Goal: Task Accomplishment & Management: Use online tool/utility

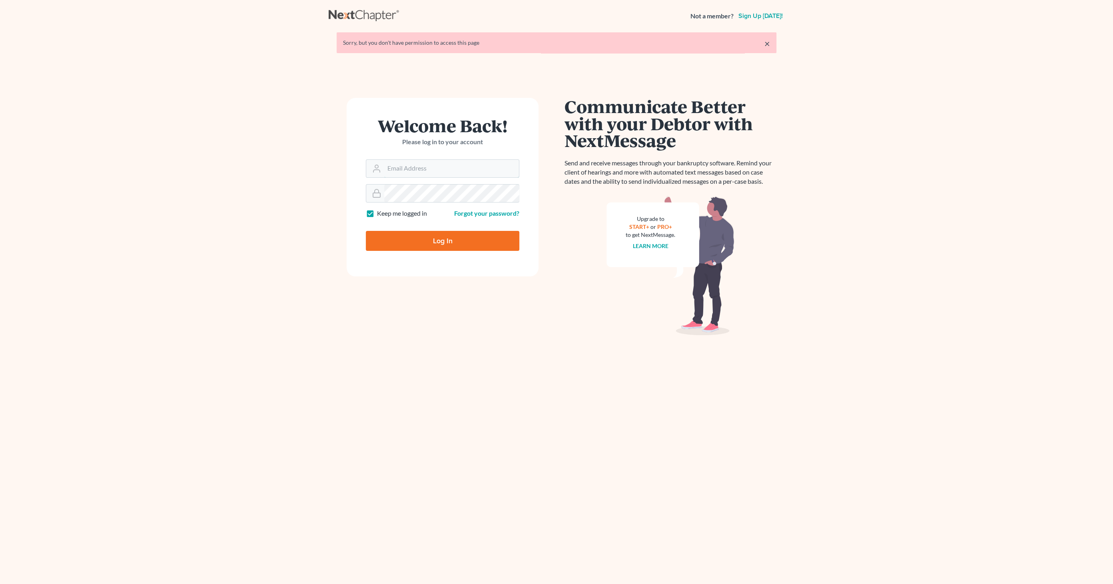
type input "[EMAIL_ADDRESS][DOMAIN_NAME]"
click at [452, 237] on input "Log In" at bounding box center [443, 241] width 154 height 20
type input "Thinking..."
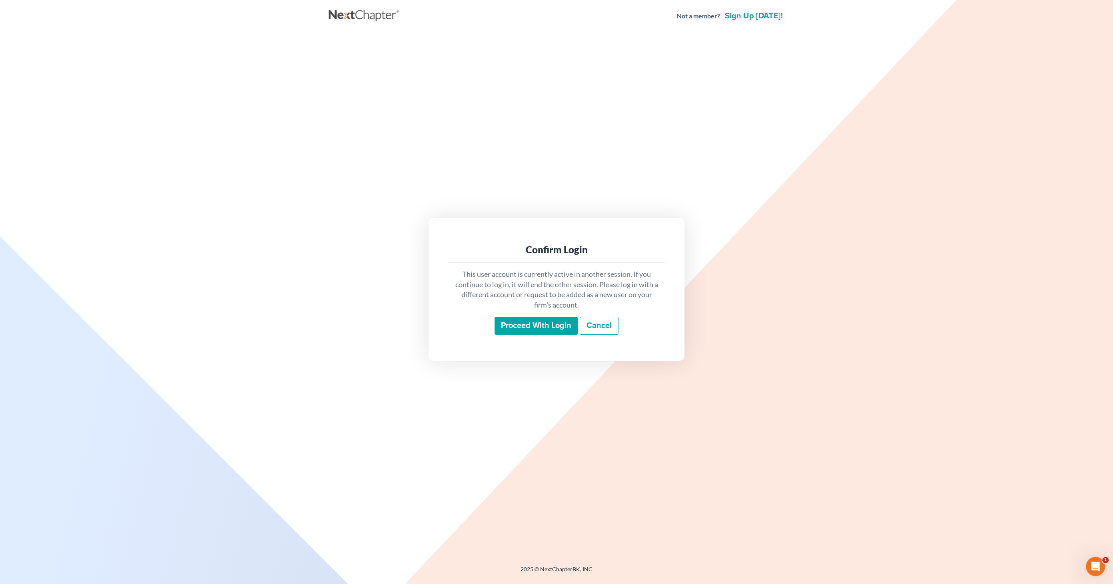
click at [554, 325] on input "Proceed with login" at bounding box center [536, 326] width 83 height 18
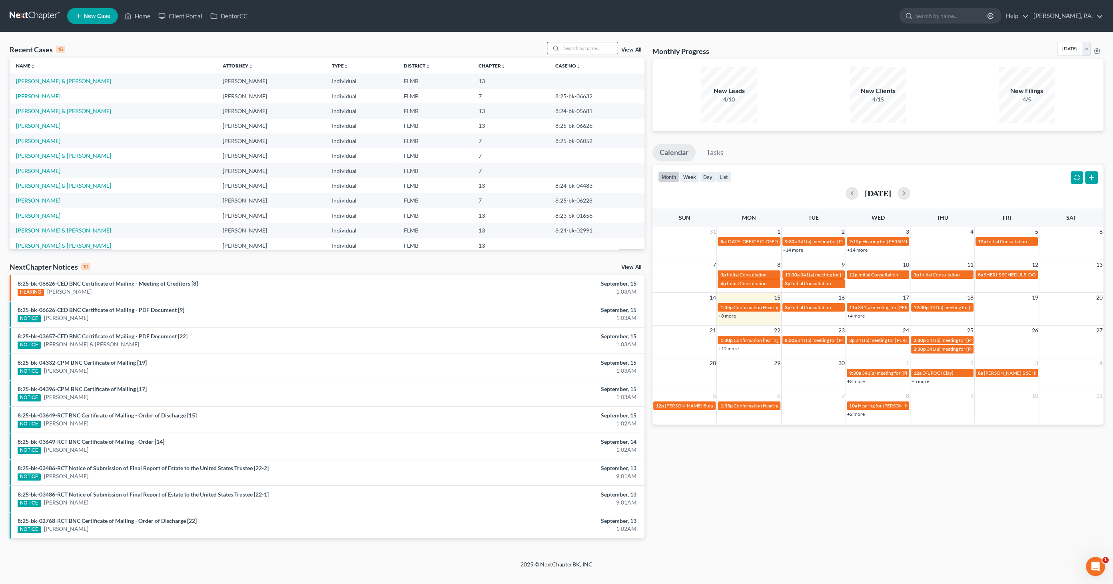
click at [571, 50] on input "search" at bounding box center [590, 48] width 56 height 12
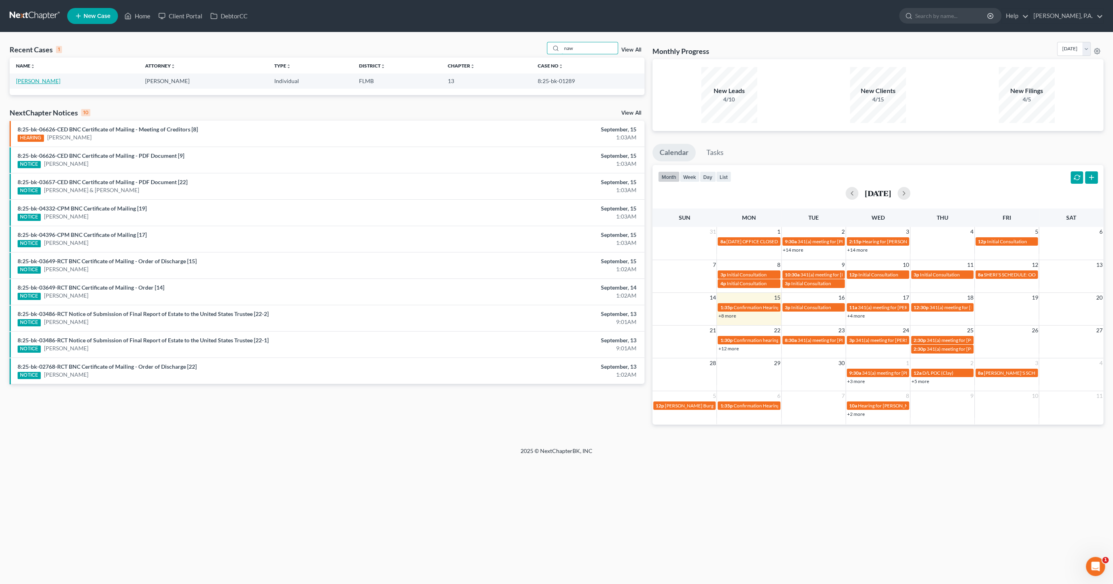
type input "naw"
click at [40, 83] on link "[PERSON_NAME]" at bounding box center [38, 81] width 44 height 7
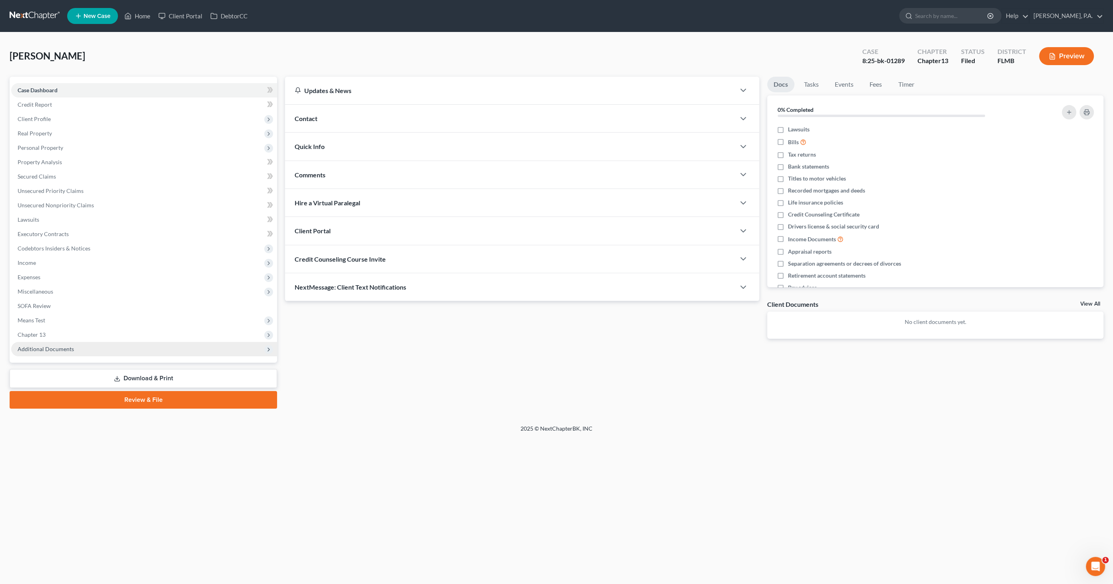
click at [70, 348] on span "Additional Documents" at bounding box center [46, 349] width 56 height 7
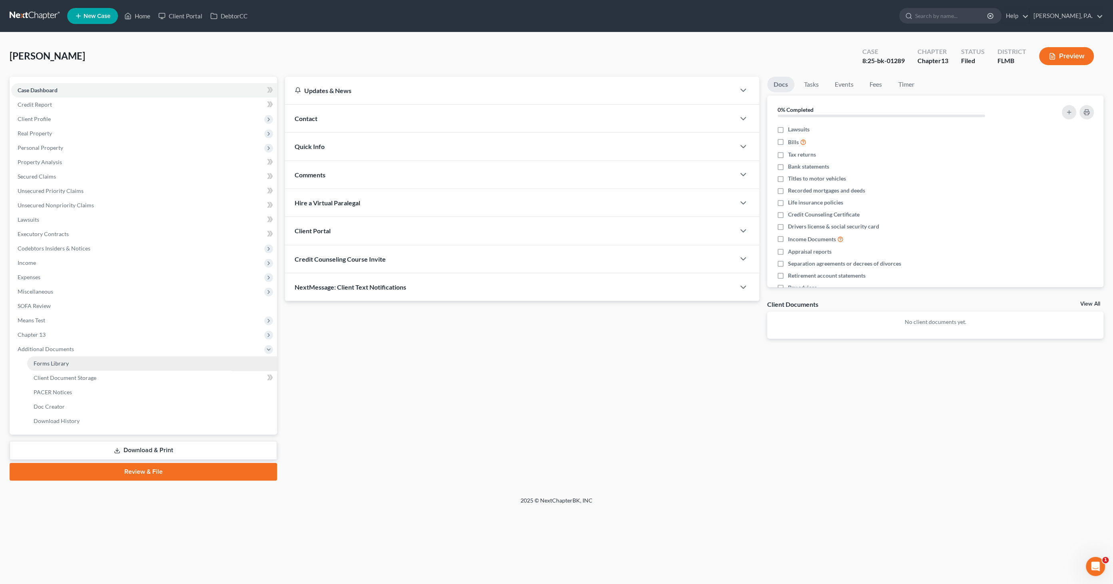
click at [69, 361] on link "Forms Library" at bounding box center [152, 364] width 250 height 14
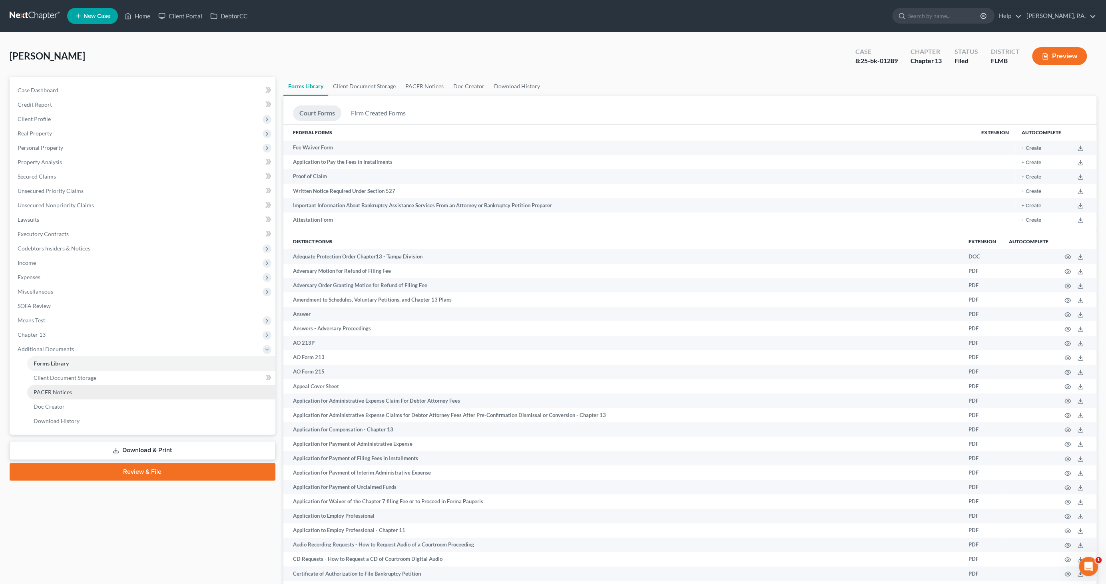
click at [68, 388] on link "PACER Notices" at bounding box center [151, 392] width 248 height 14
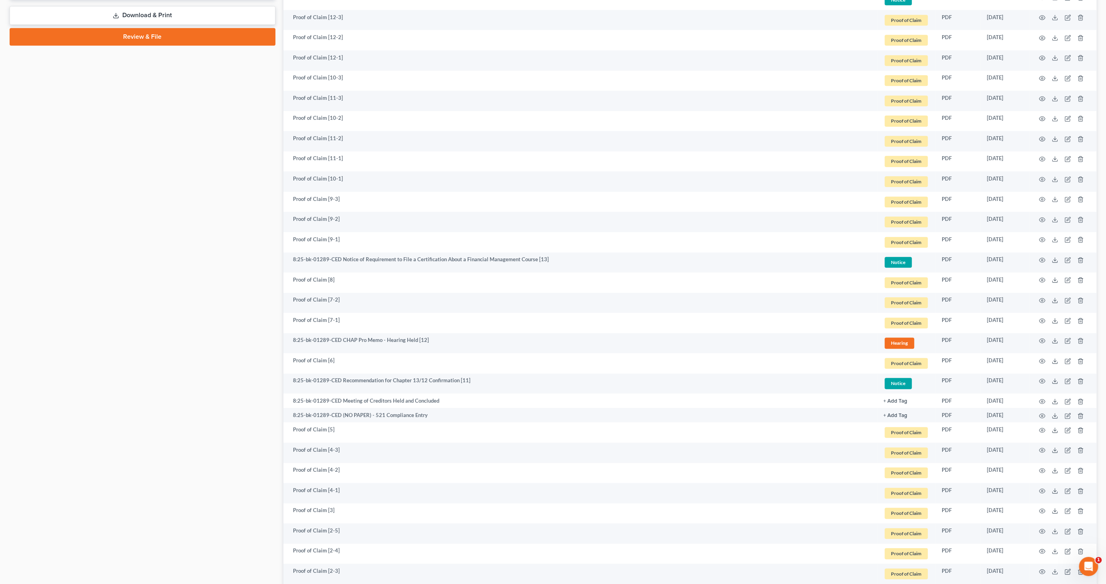
scroll to position [444, 0]
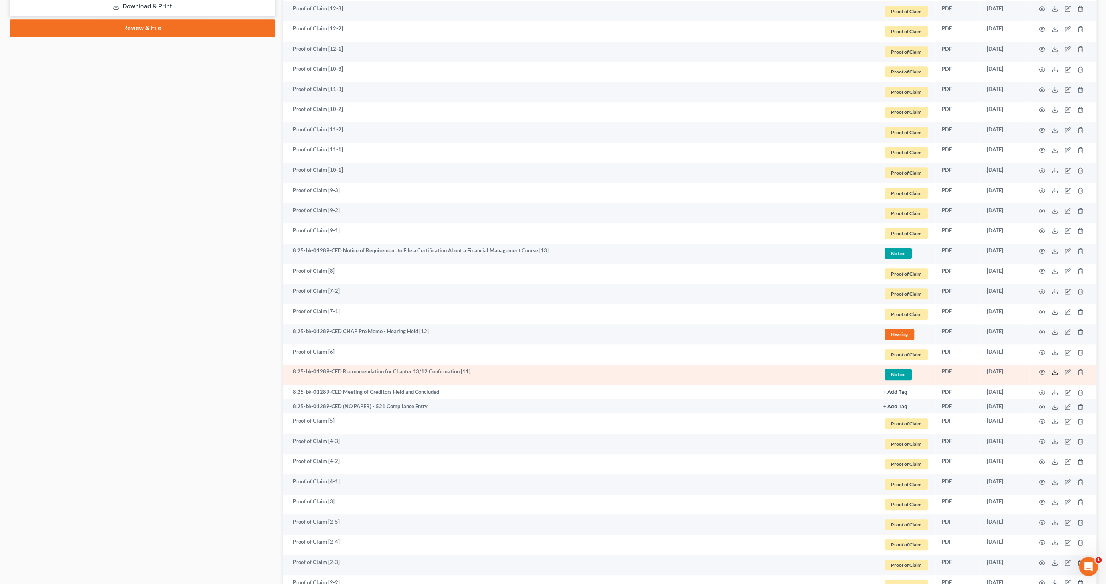
click at [1053, 369] on icon at bounding box center [1055, 372] width 6 height 6
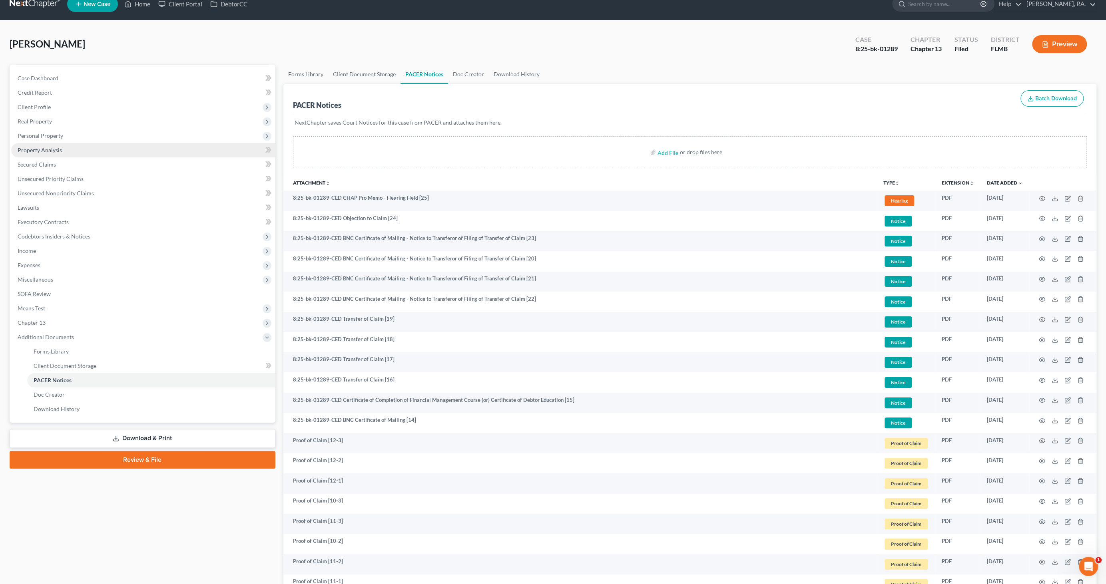
scroll to position [0, 0]
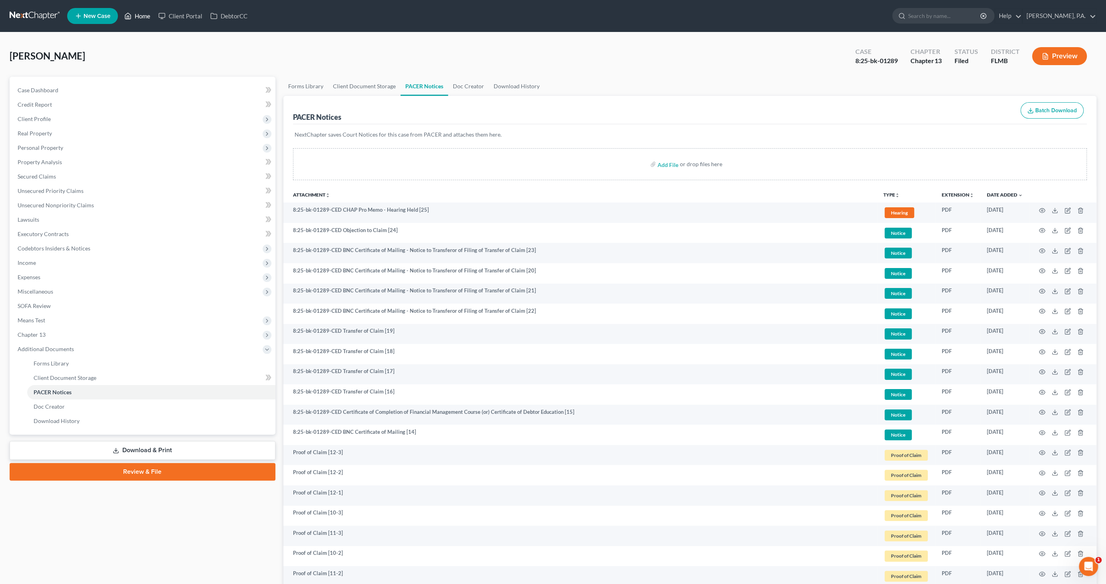
click at [134, 16] on link "Home" at bounding box center [137, 16] width 34 height 14
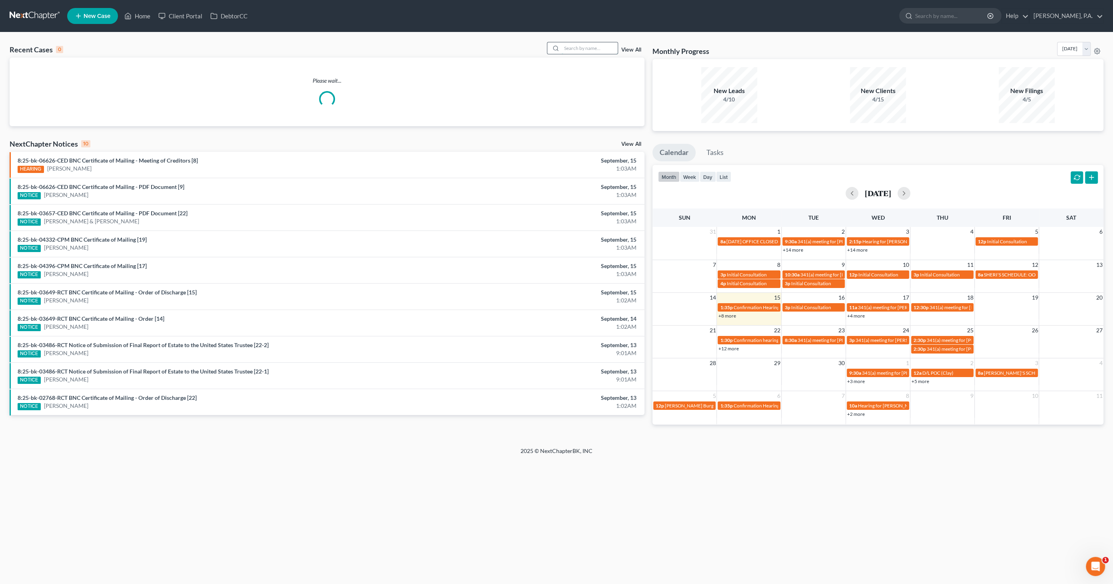
click at [582, 50] on input "search" at bounding box center [590, 48] width 56 height 12
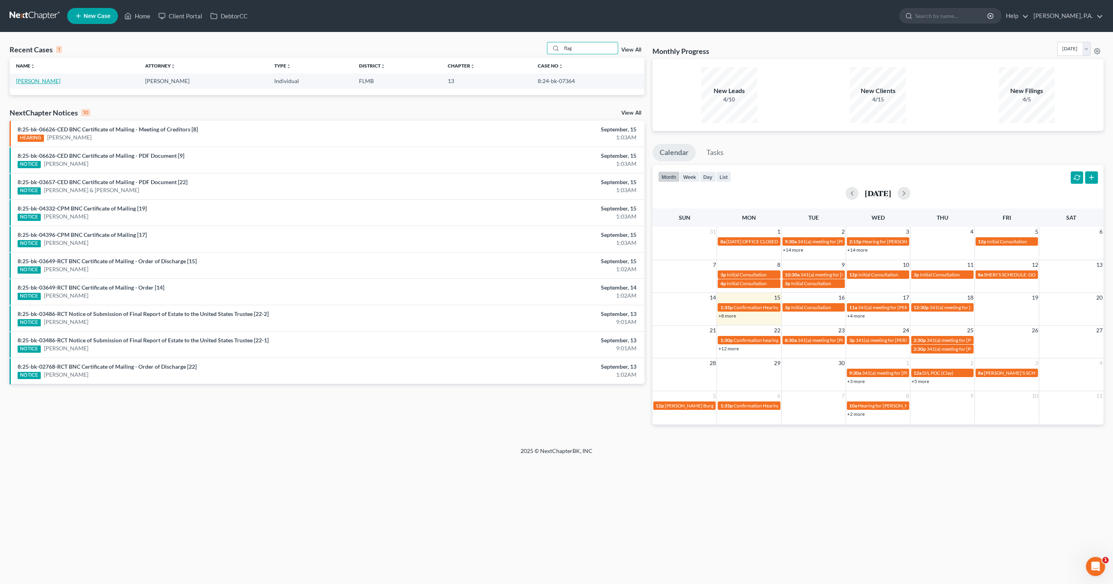
type input "flag"
click at [36, 82] on link "[PERSON_NAME]" at bounding box center [38, 81] width 44 height 7
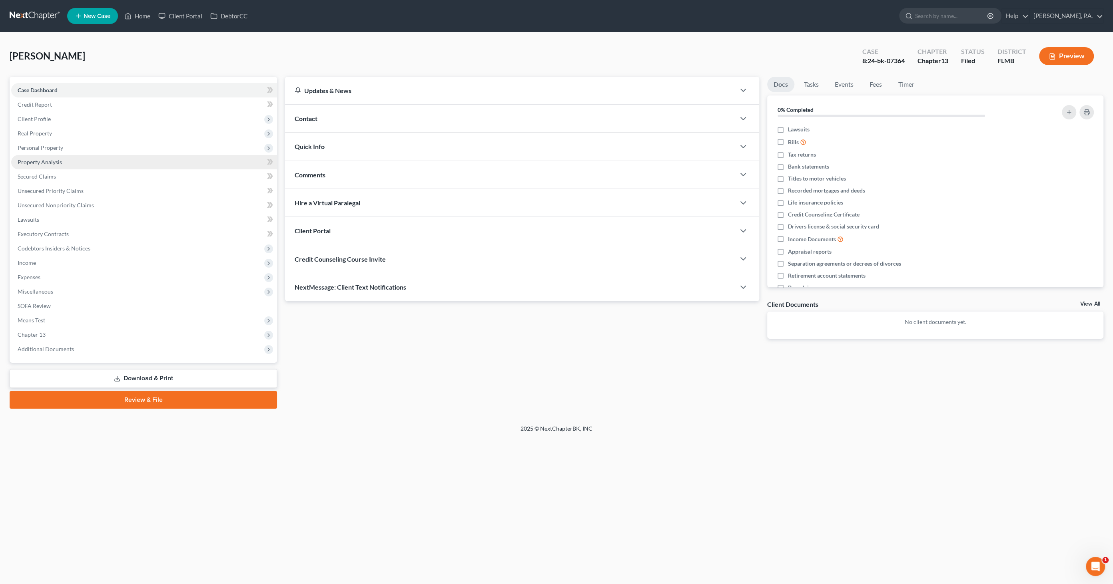
click at [42, 161] on span "Property Analysis" at bounding box center [40, 162] width 44 height 7
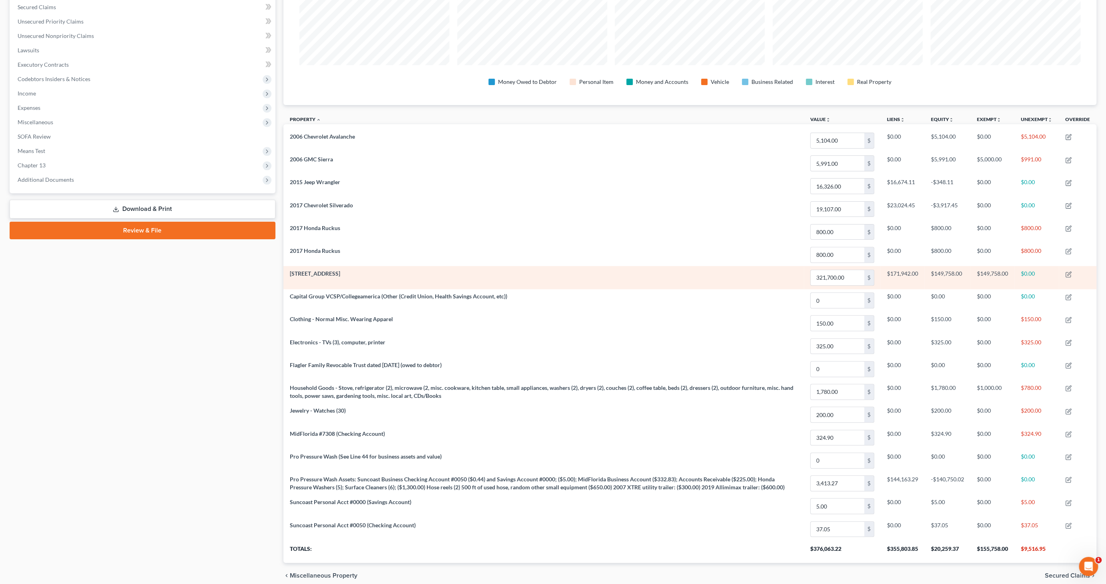
scroll to position [177, 0]
